Goal: Communication & Community: Answer question/provide support

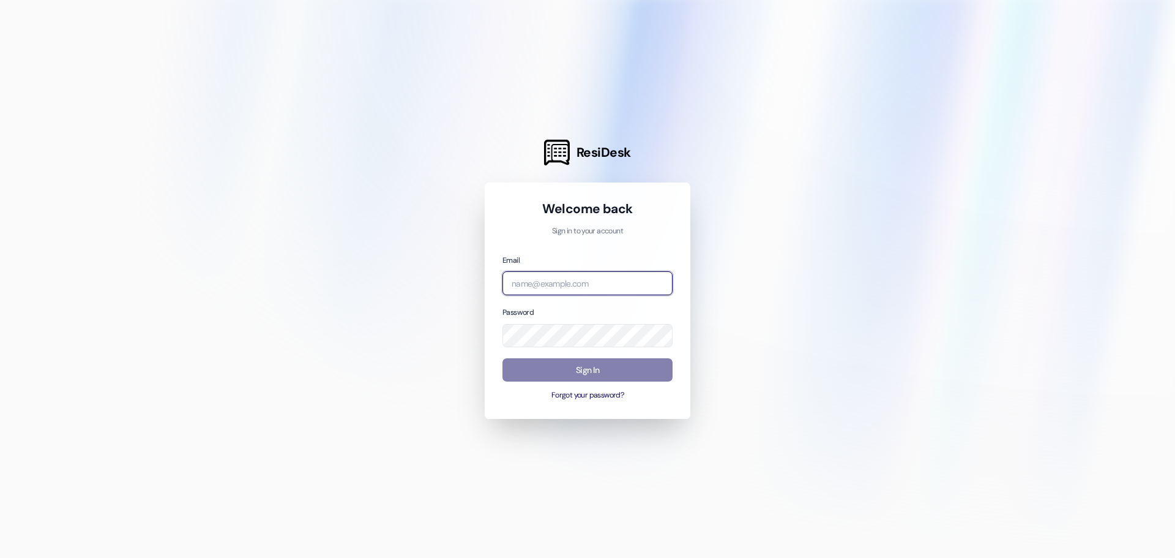
click at [564, 284] on input "email" at bounding box center [588, 283] width 170 height 24
type input "[EMAIL_ADDRESS][DOMAIN_NAME]"
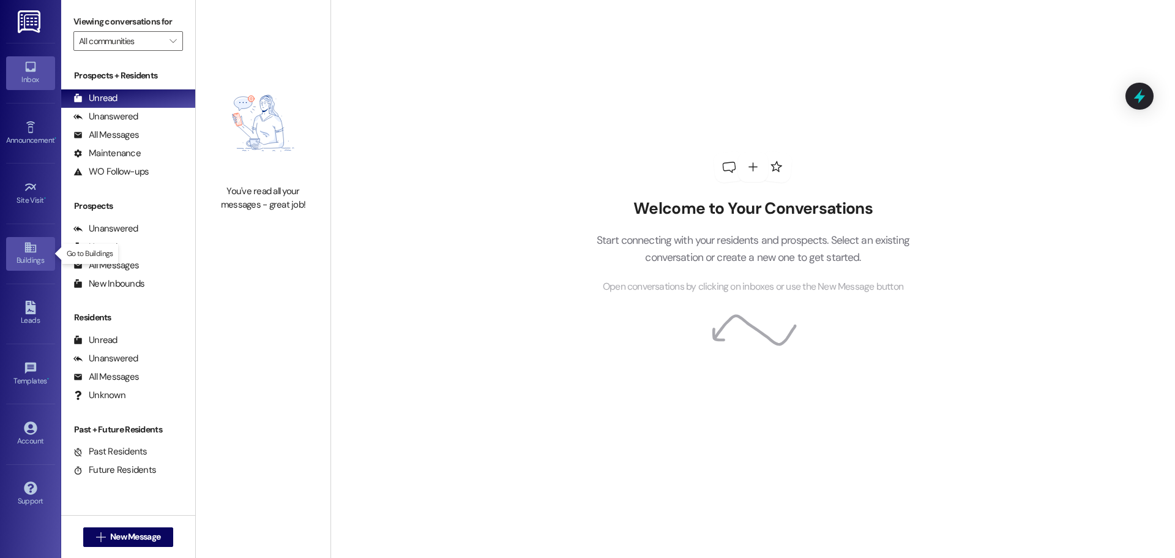
click at [22, 247] on link "Buildings" at bounding box center [30, 253] width 49 height 33
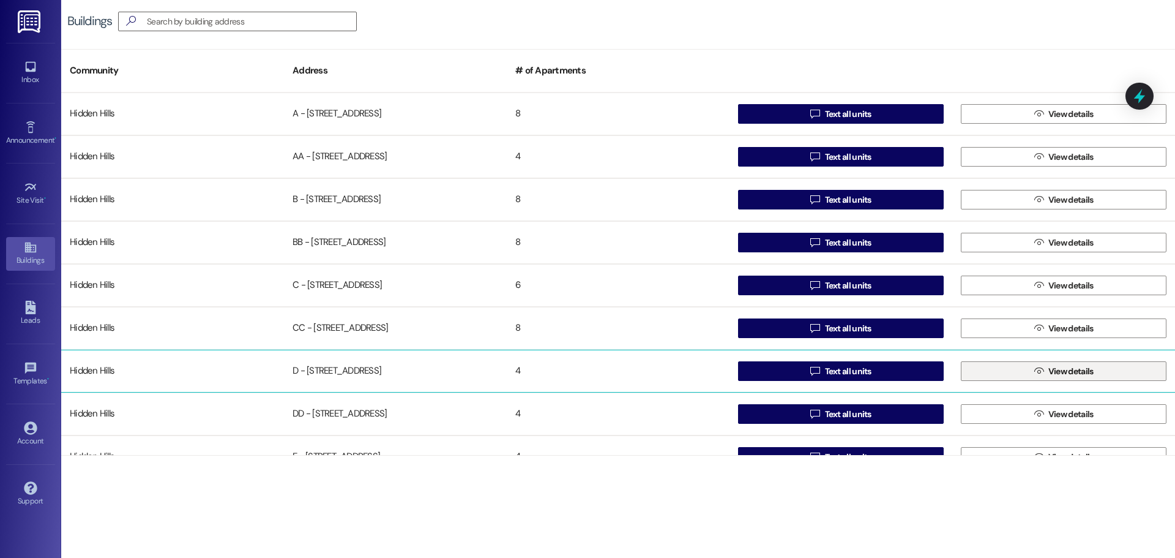
click at [981, 372] on button " View details" at bounding box center [1064, 371] width 206 height 20
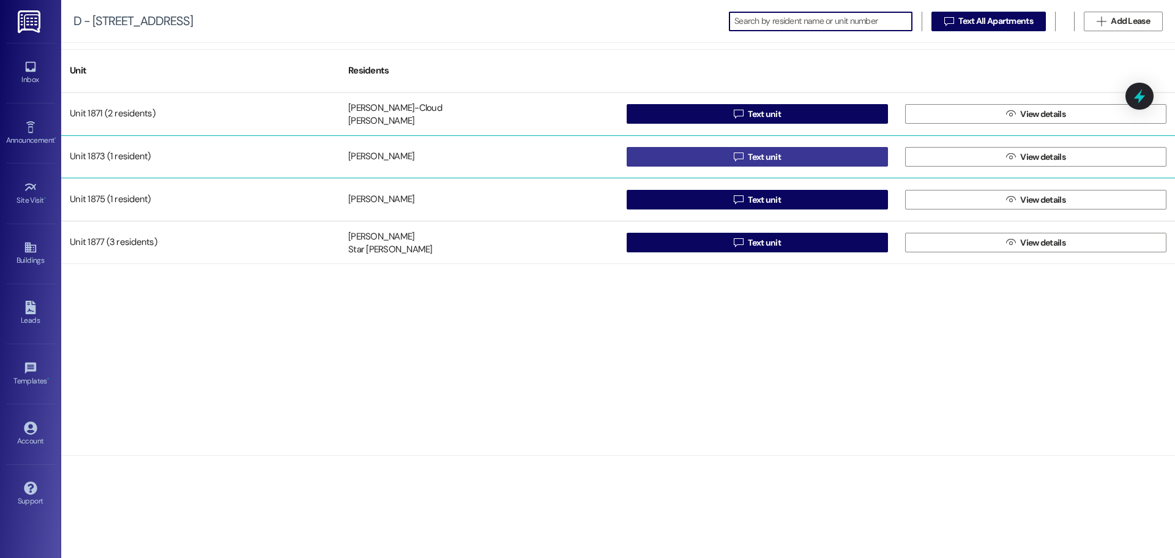
click at [714, 155] on button " Text unit" at bounding box center [757, 157] width 261 height 20
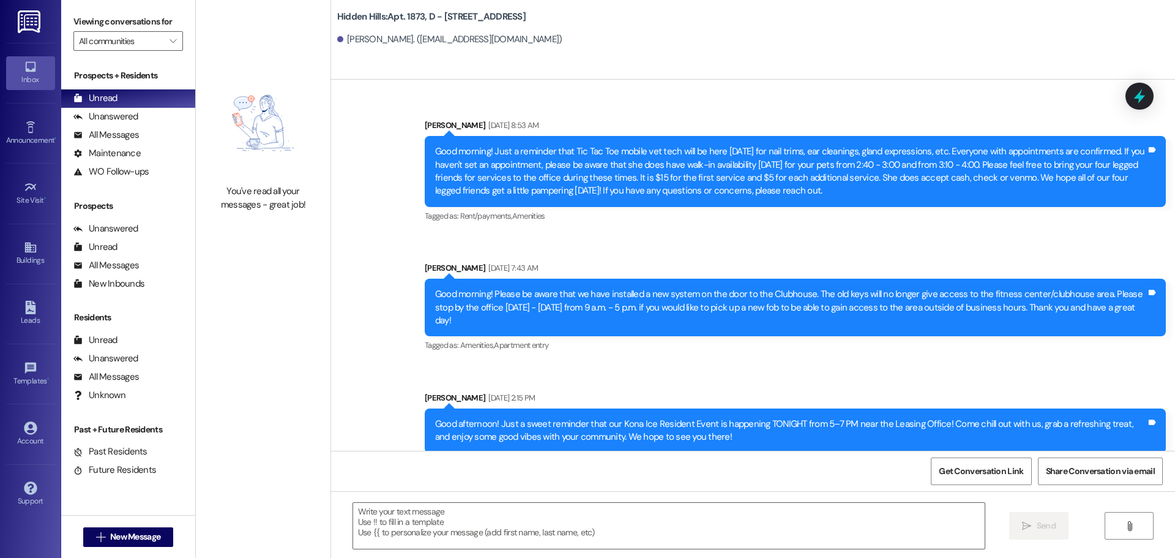
scroll to position [3136, 0]
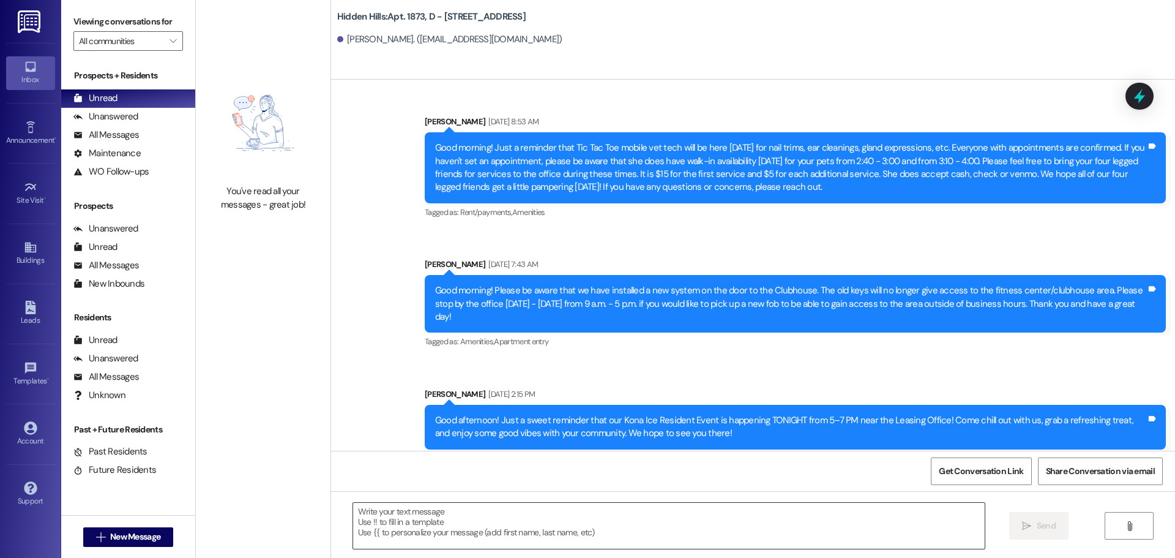
click at [446, 512] on textarea at bounding box center [669, 526] width 632 height 46
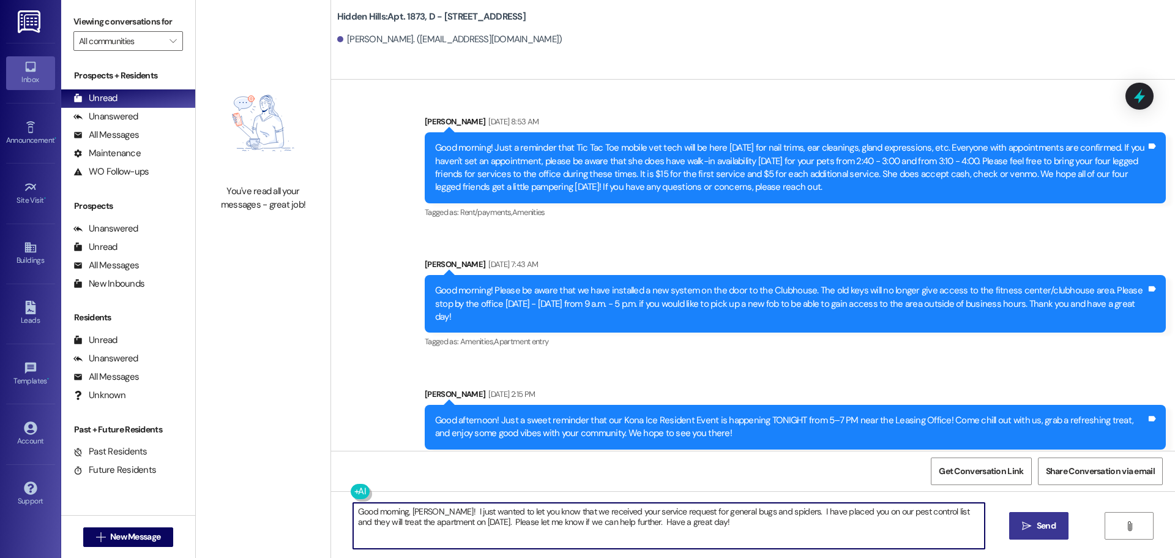
type textarea "Good morning, [PERSON_NAME]! I just wanted to let you know that we received you…"
click at [1027, 529] on icon "" at bounding box center [1026, 526] width 9 height 10
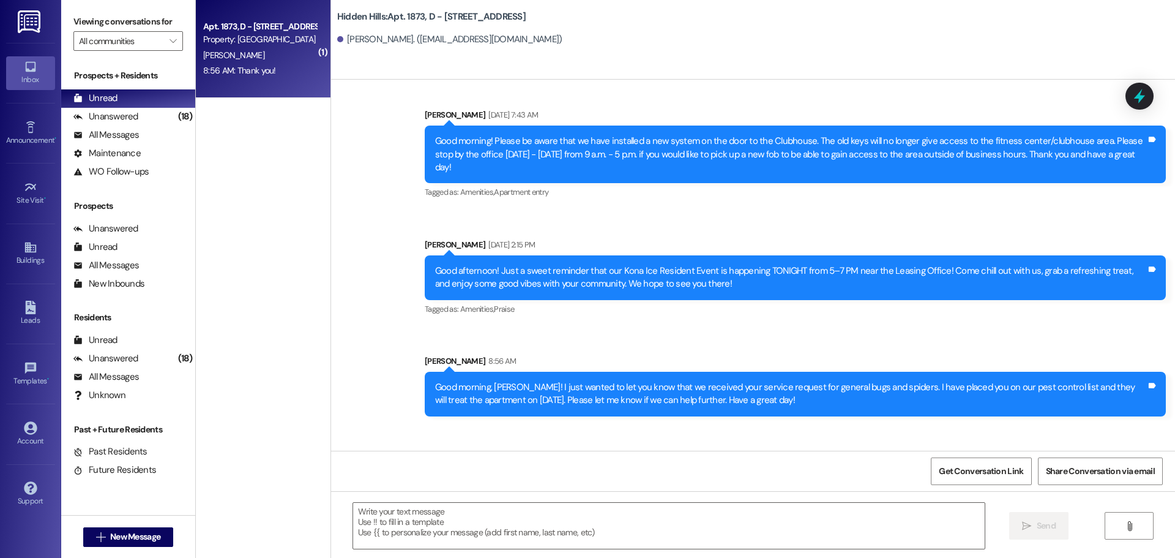
scroll to position [3319, 0]
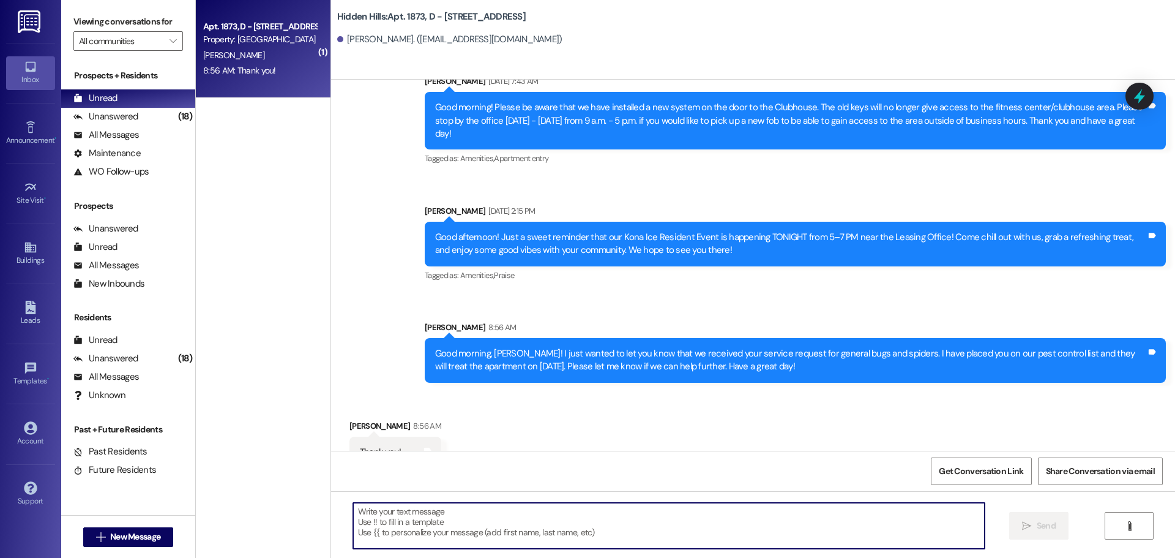
click at [443, 511] on textarea at bounding box center [669, 526] width 632 height 46
type textarea "You are so welcome!"
click at [1034, 528] on span "Send" at bounding box center [1046, 525] width 24 height 13
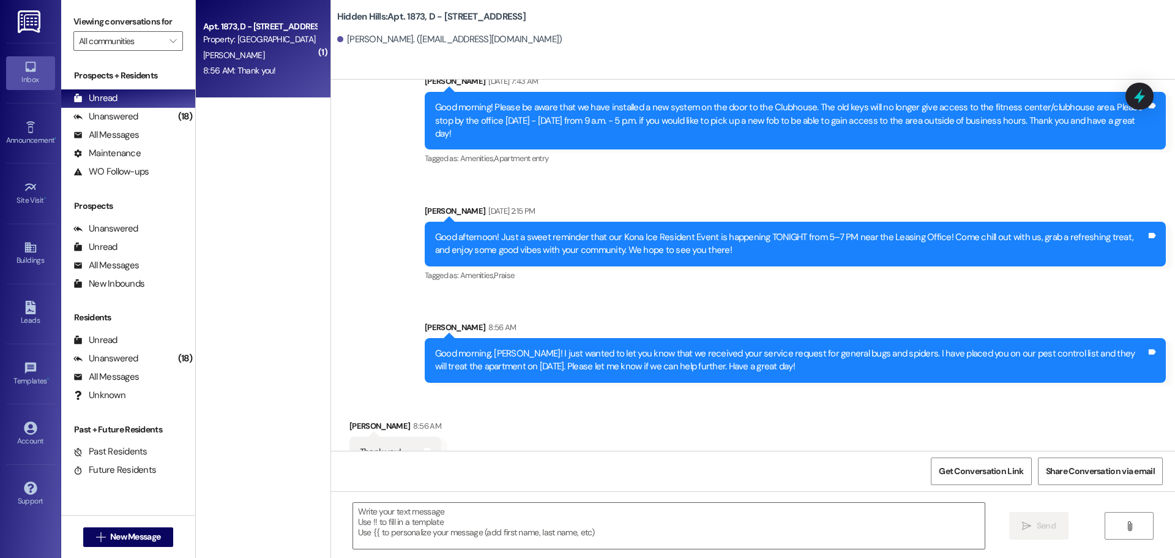
scroll to position [3405, 0]
